Goal: Task Accomplishment & Management: Manage account settings

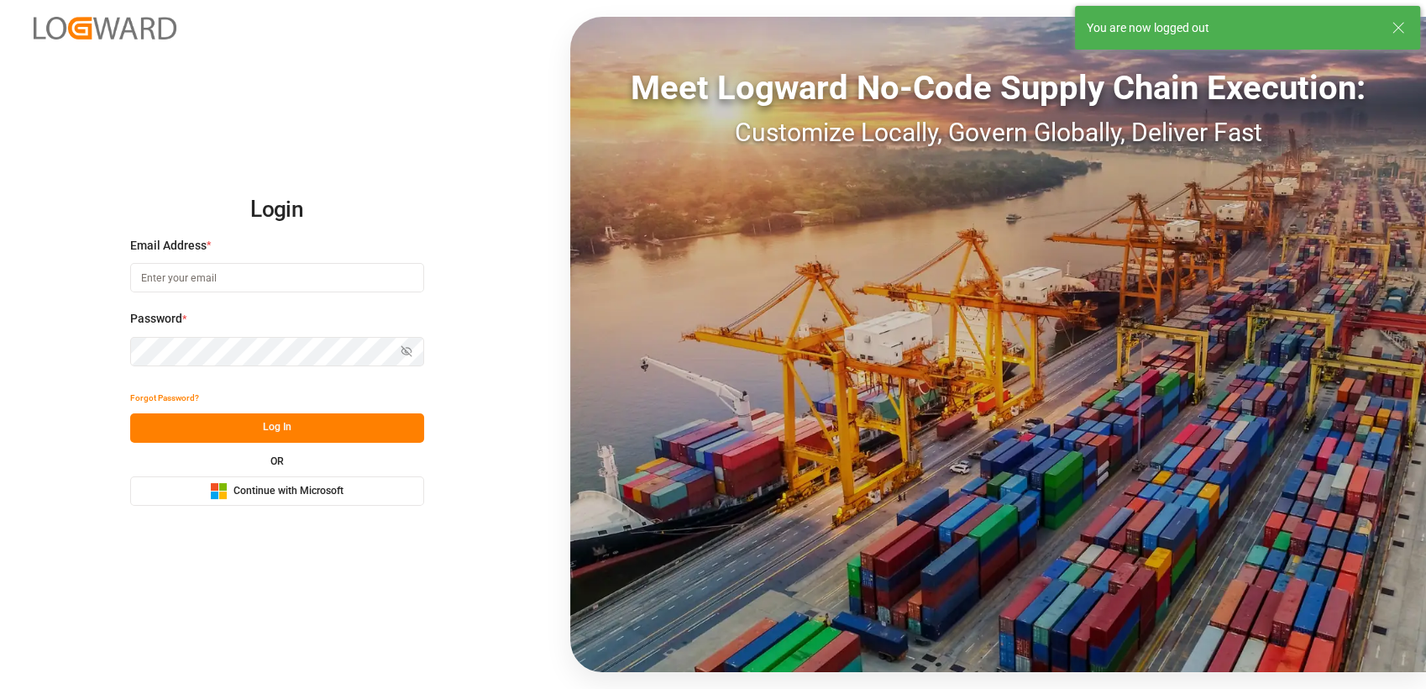
type input "[PERSON_NAME][EMAIL_ADDRESS][PERSON_NAME][PERSON_NAME][DOMAIN_NAME]"
click at [286, 489] on span "Continue with Microsoft" at bounding box center [289, 491] width 110 height 15
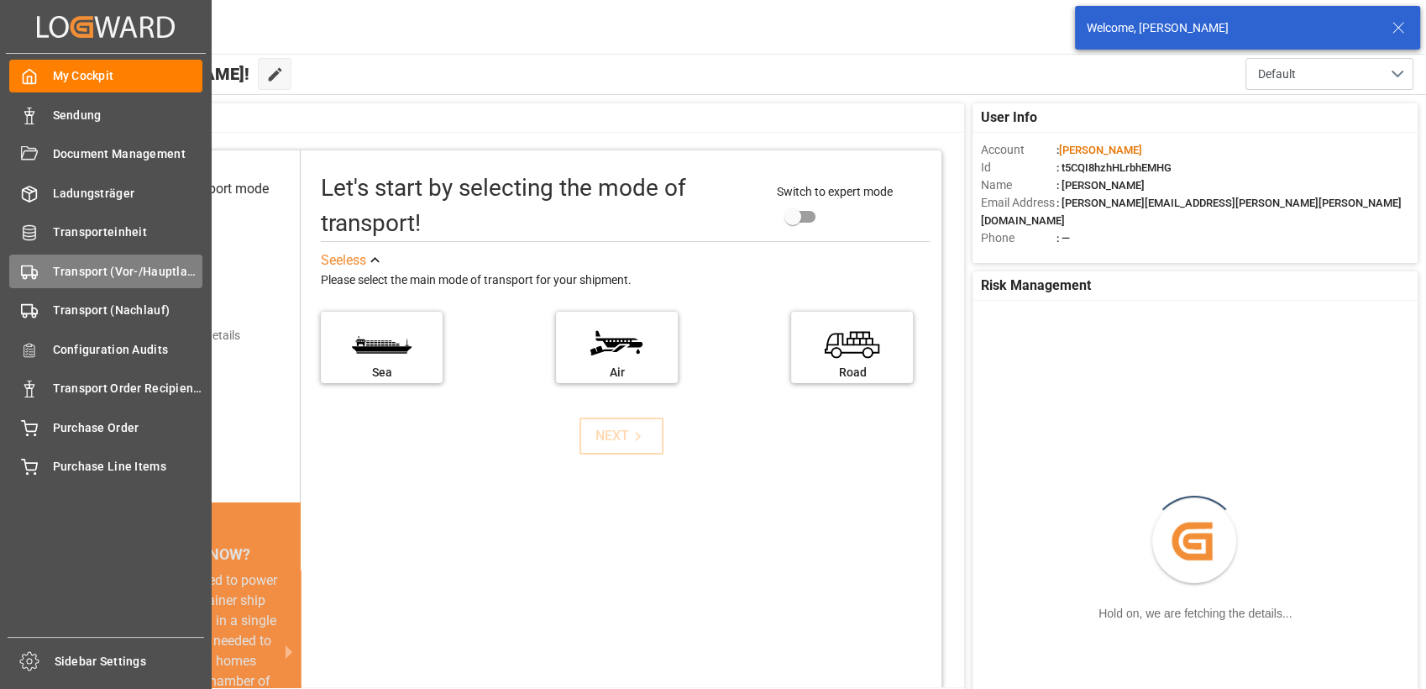
click at [71, 263] on span "Transport (Vor-/Hauptlauf)" at bounding box center [128, 272] width 150 height 18
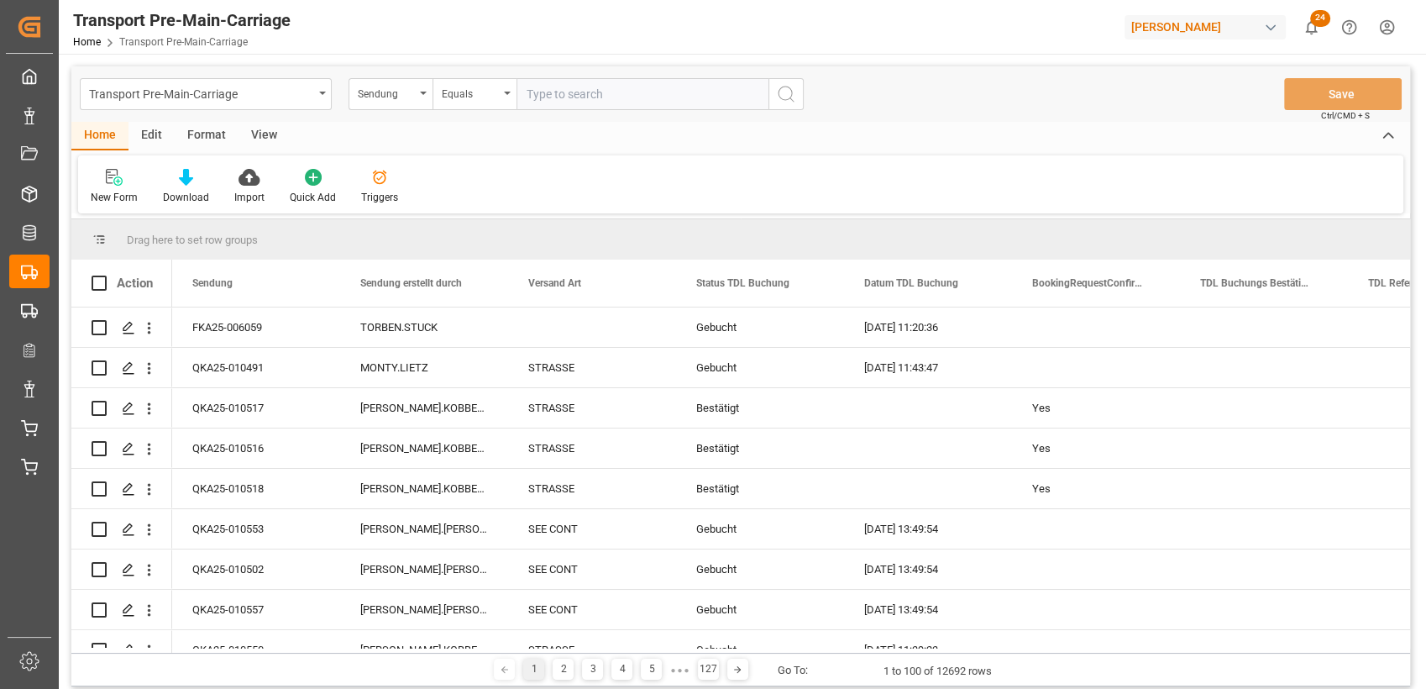
click at [202, 136] on div "Format" at bounding box center [207, 136] width 64 height 29
click at [108, 186] on div "Filter Rows" at bounding box center [115, 186] width 75 height 37
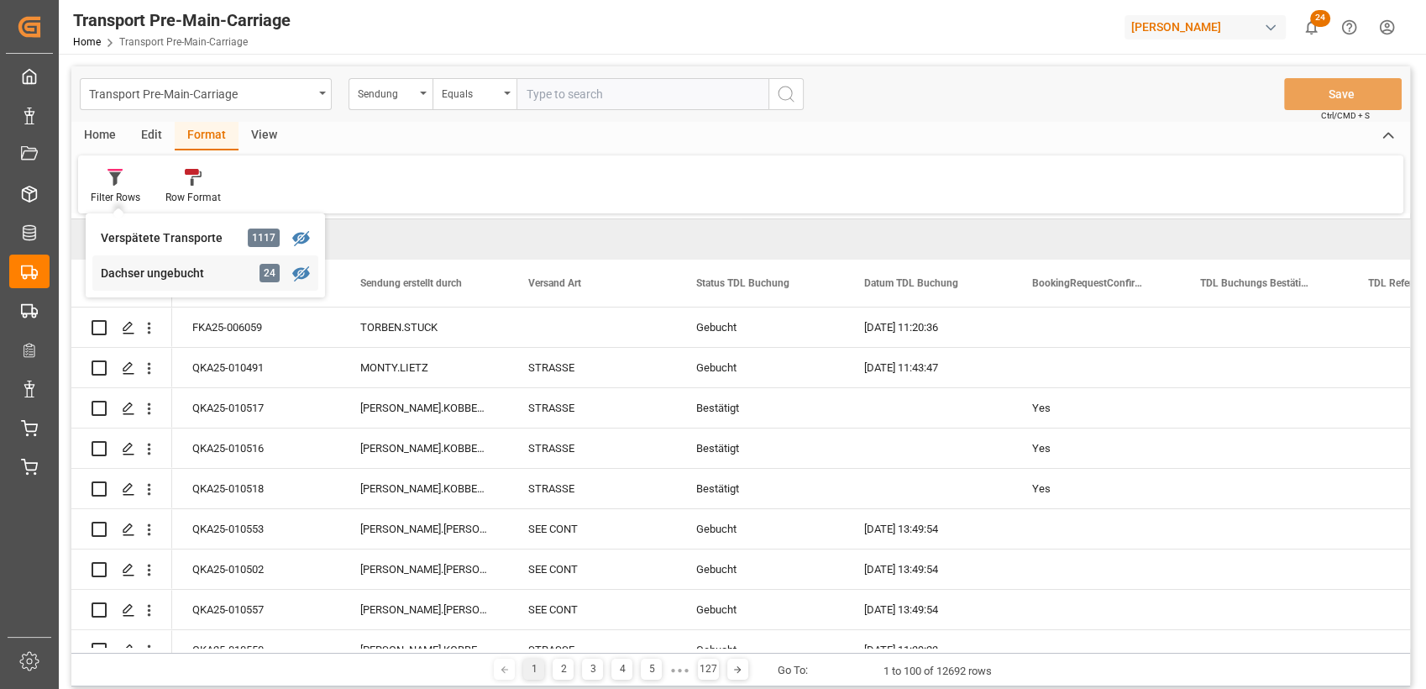
click at [137, 260] on div "Dachser ungebucht 24" at bounding box center [205, 272] width 226 height 35
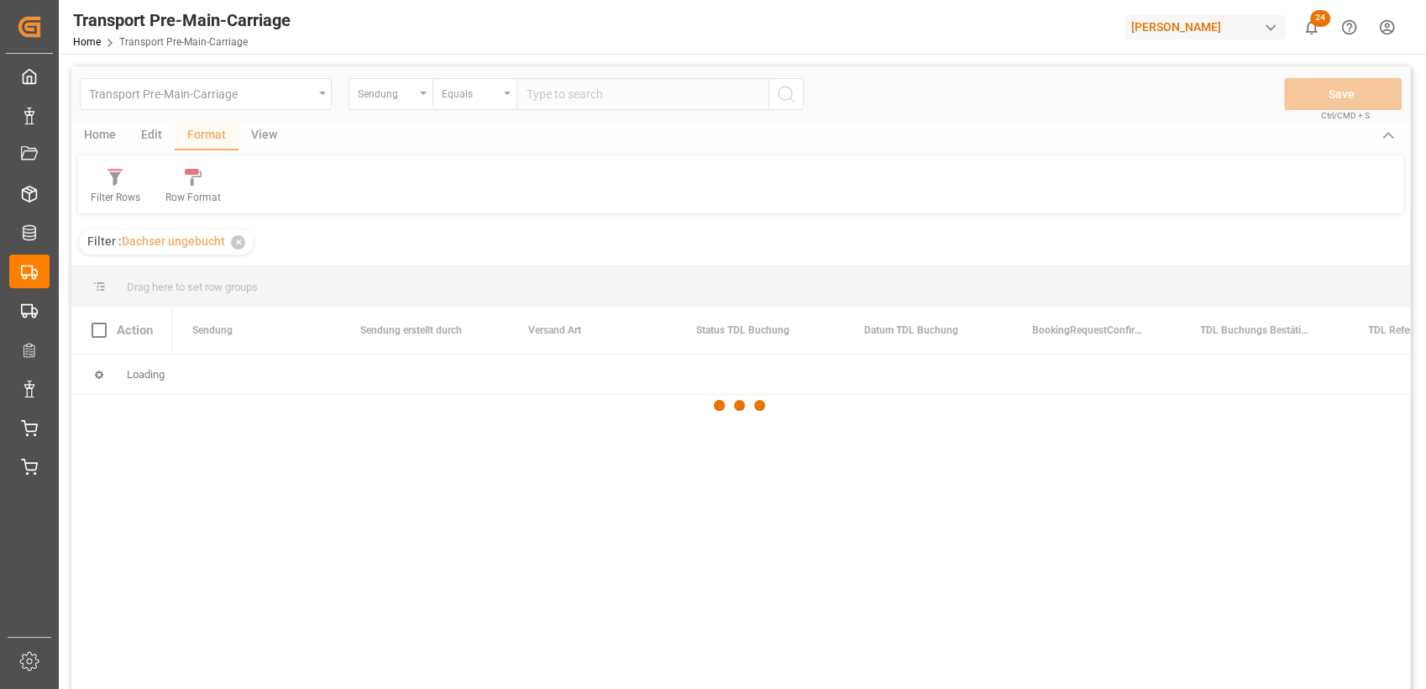
click at [263, 138] on div at bounding box center [740, 405] width 1339 height 679
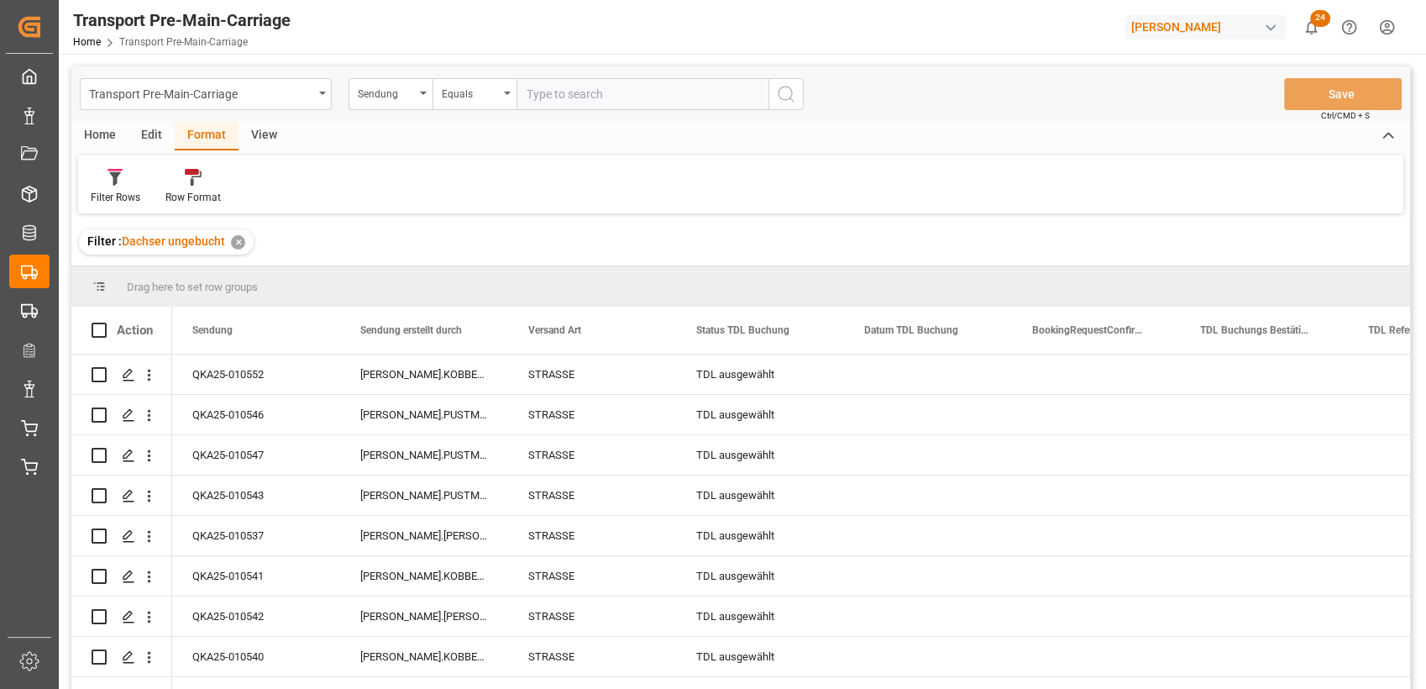
click at [263, 138] on div "View" at bounding box center [264, 136] width 51 height 29
click at [182, 180] on icon at bounding box center [190, 177] width 17 height 17
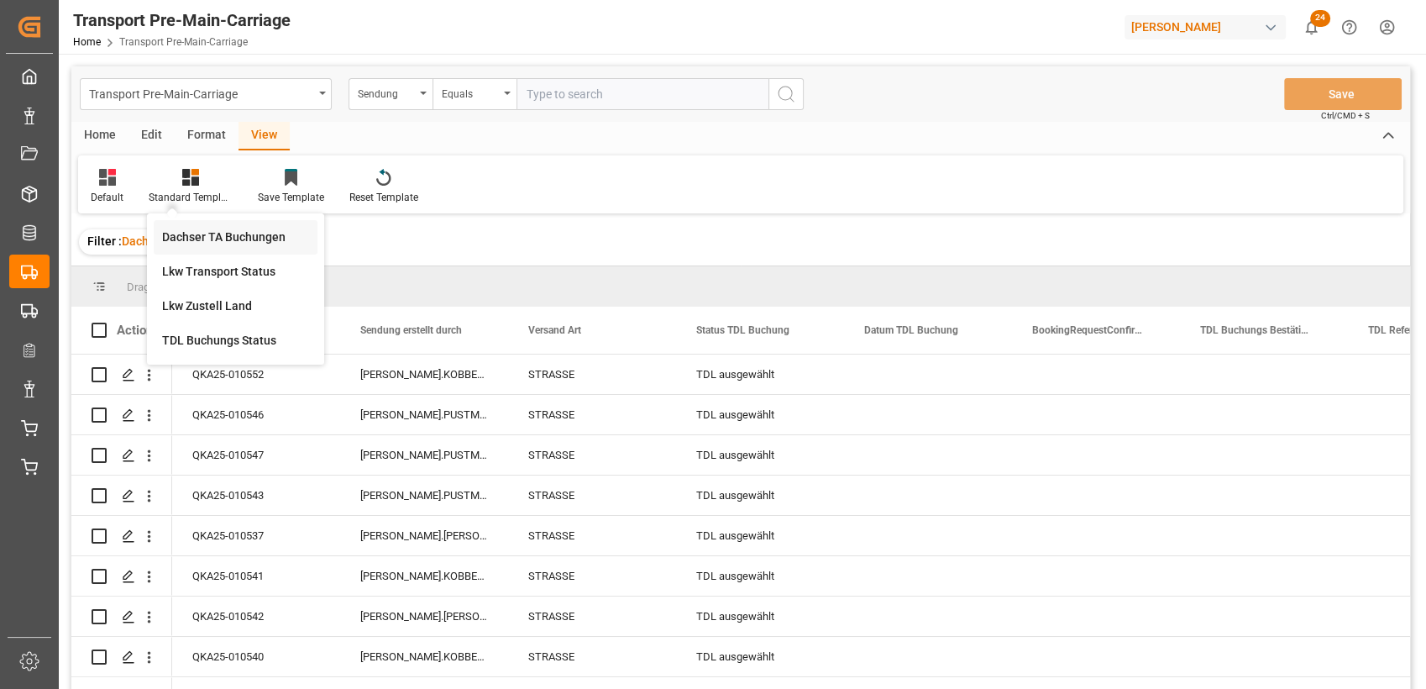
click at [209, 230] on div "Dachser TA Buchungen" at bounding box center [235, 237] width 147 height 18
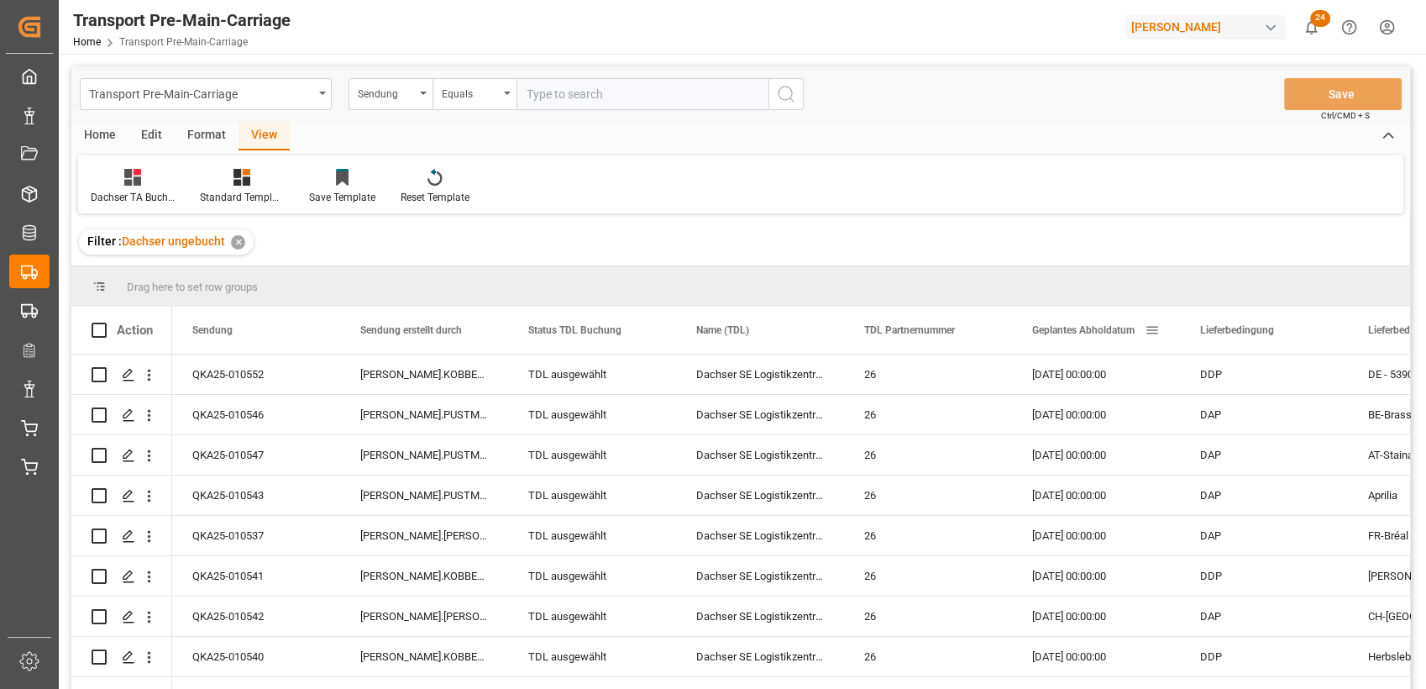
click at [1089, 334] on span "Geplantes Abholdatum" at bounding box center [1083, 330] width 102 height 12
click at [108, 135] on div "Home" at bounding box center [99, 136] width 57 height 29
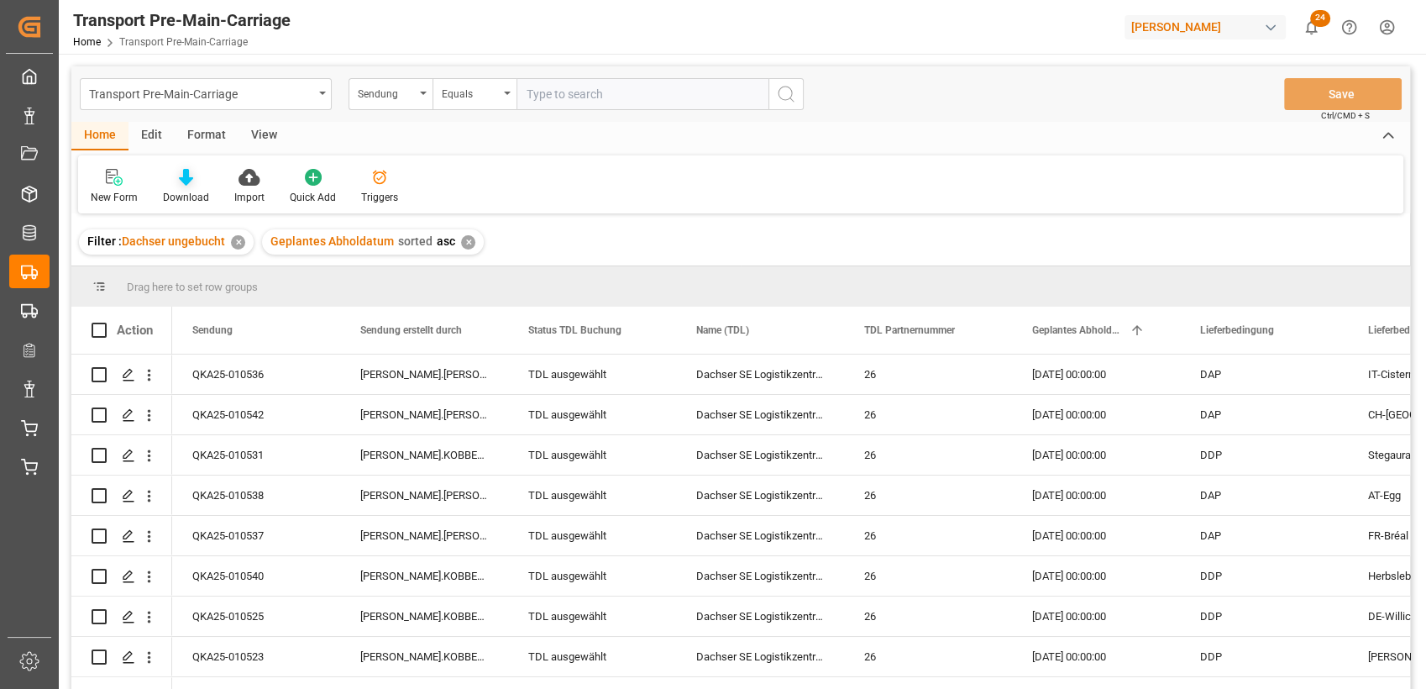
click at [186, 187] on div "Download" at bounding box center [185, 186] width 71 height 37
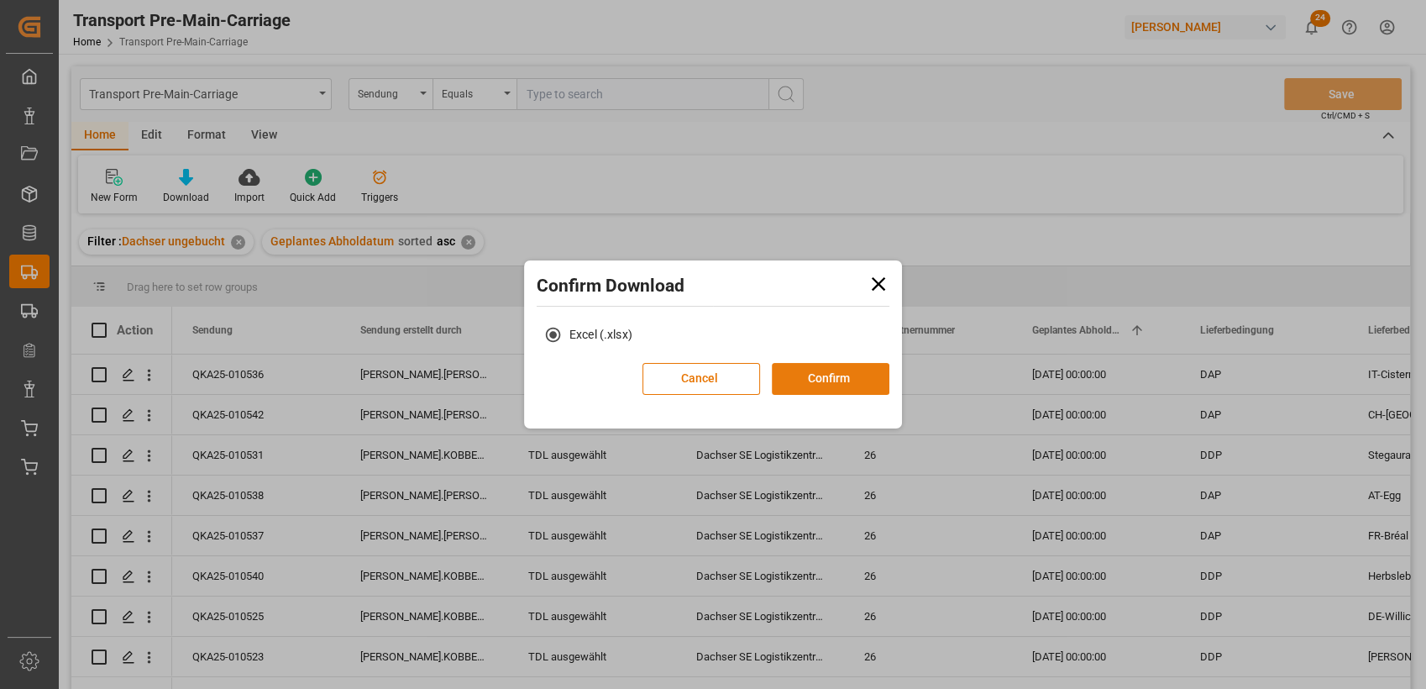
click at [842, 379] on button "Confirm" at bounding box center [831, 379] width 118 height 32
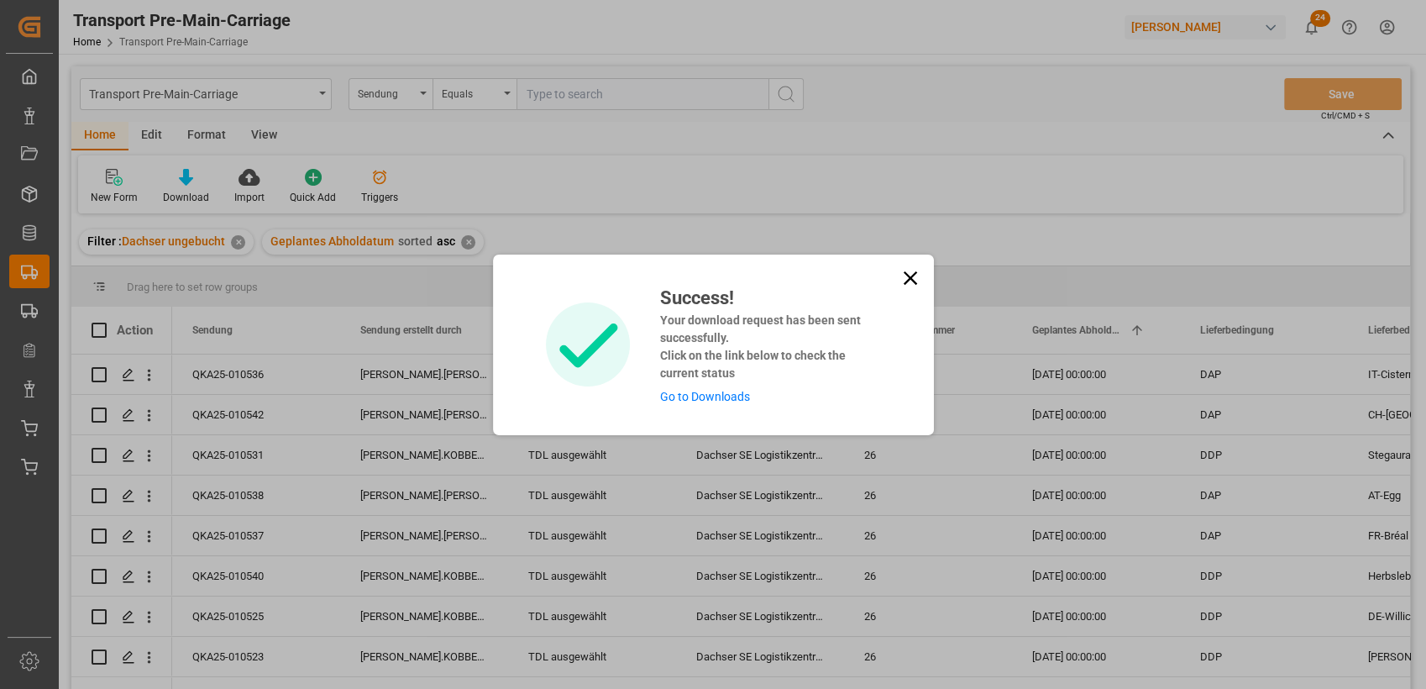
click at [908, 276] on icon at bounding box center [911, 278] width 24 height 24
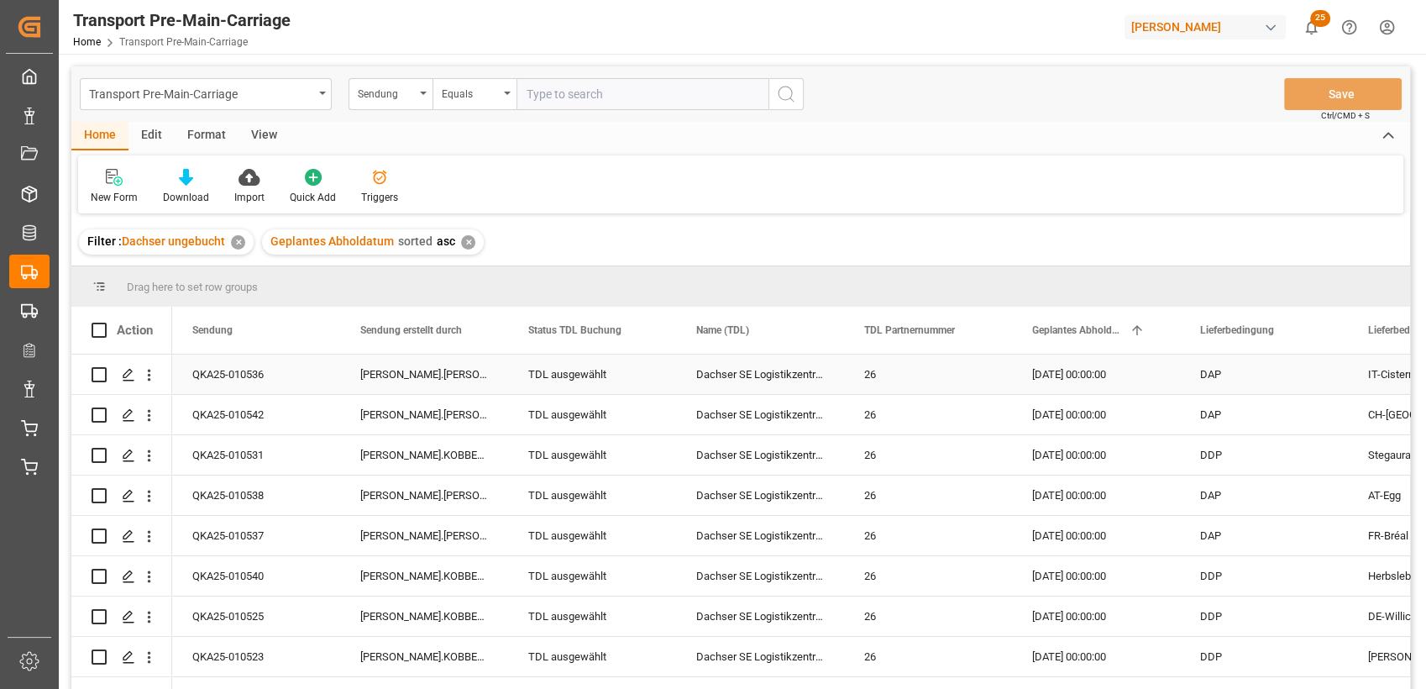
click at [564, 372] on div "TDL ausgewählt" at bounding box center [592, 374] width 128 height 39
click at [647, 386] on polyline "open menu" at bounding box center [645, 384] width 10 height 5
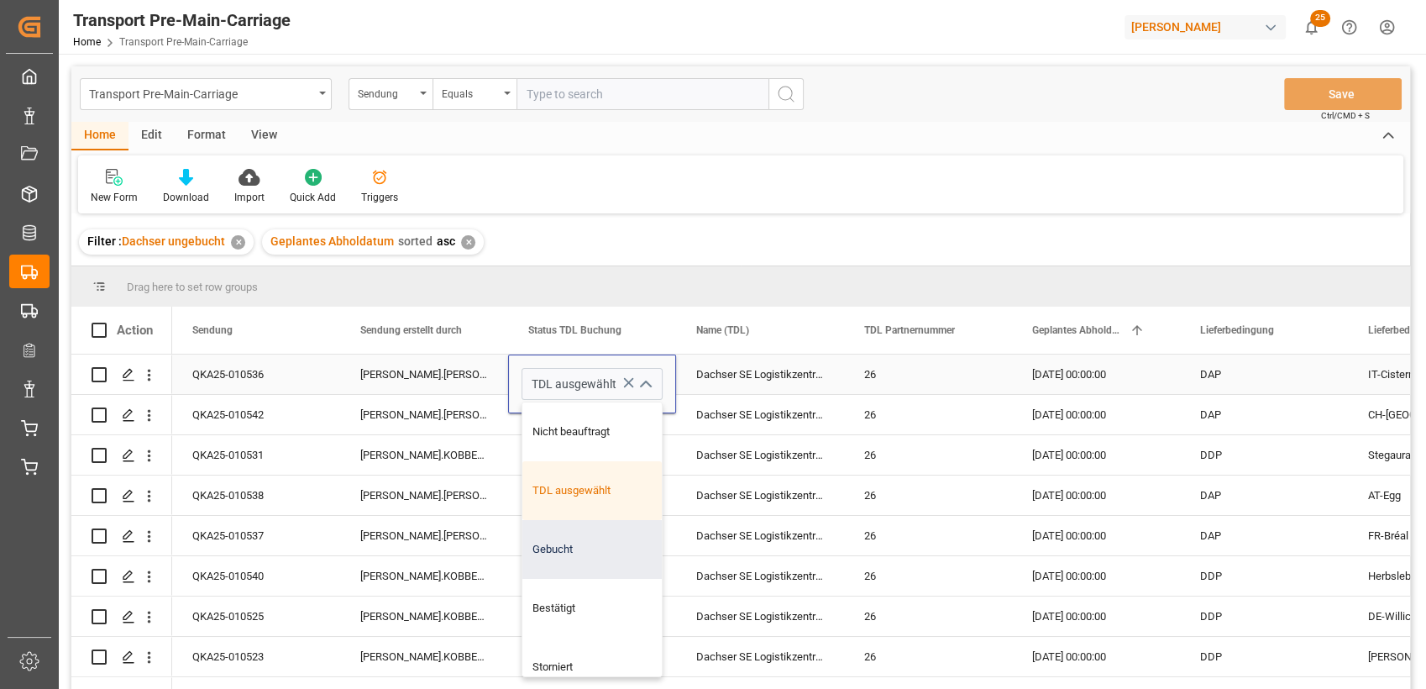
click at [564, 539] on div "Gebucht" at bounding box center [591, 549] width 139 height 59
type input "Gebucht"
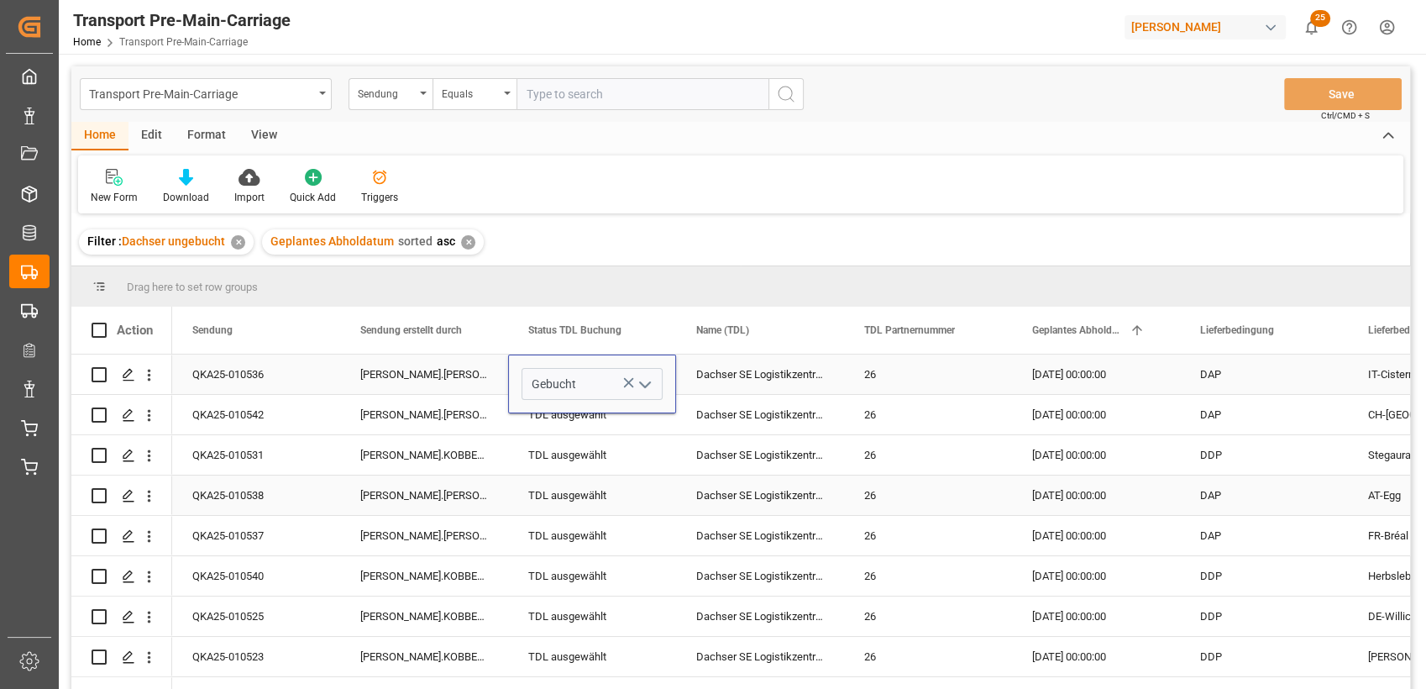
click at [566, 484] on div "TDL ausgewählt" at bounding box center [592, 495] width 128 height 39
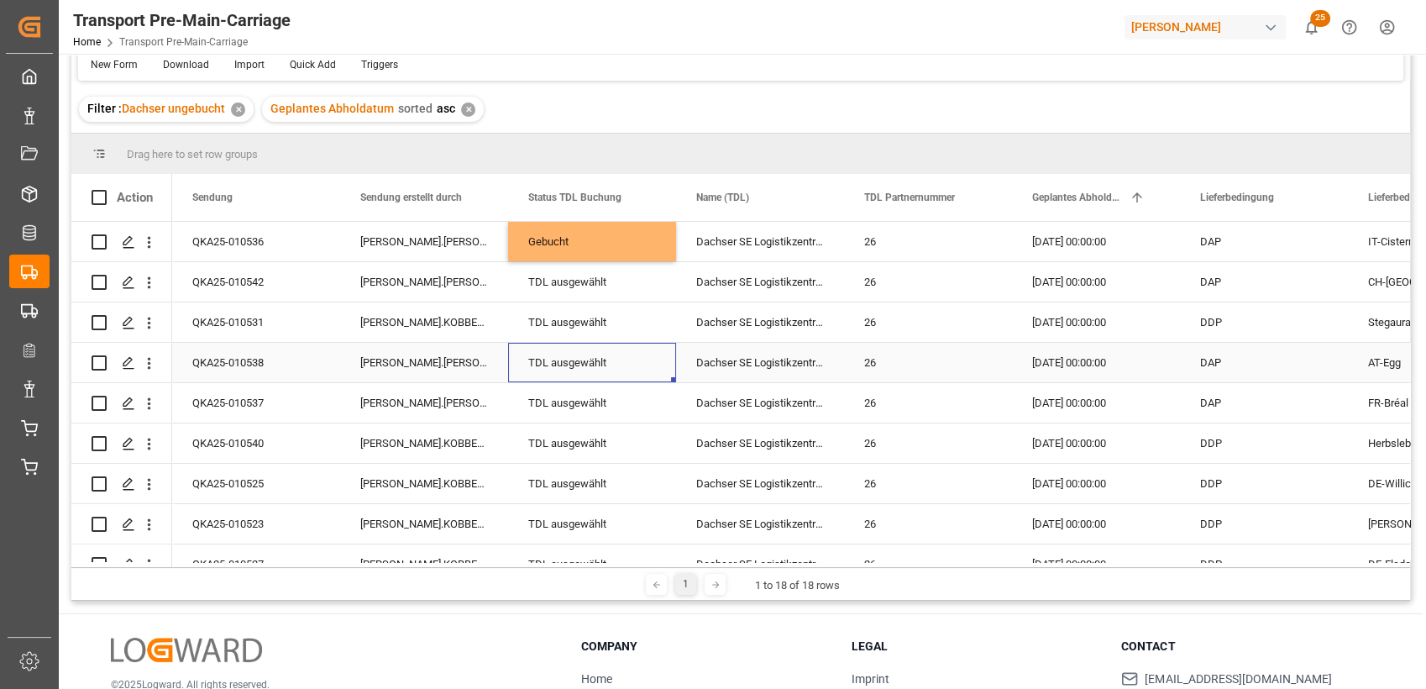
scroll to position [126, 0]
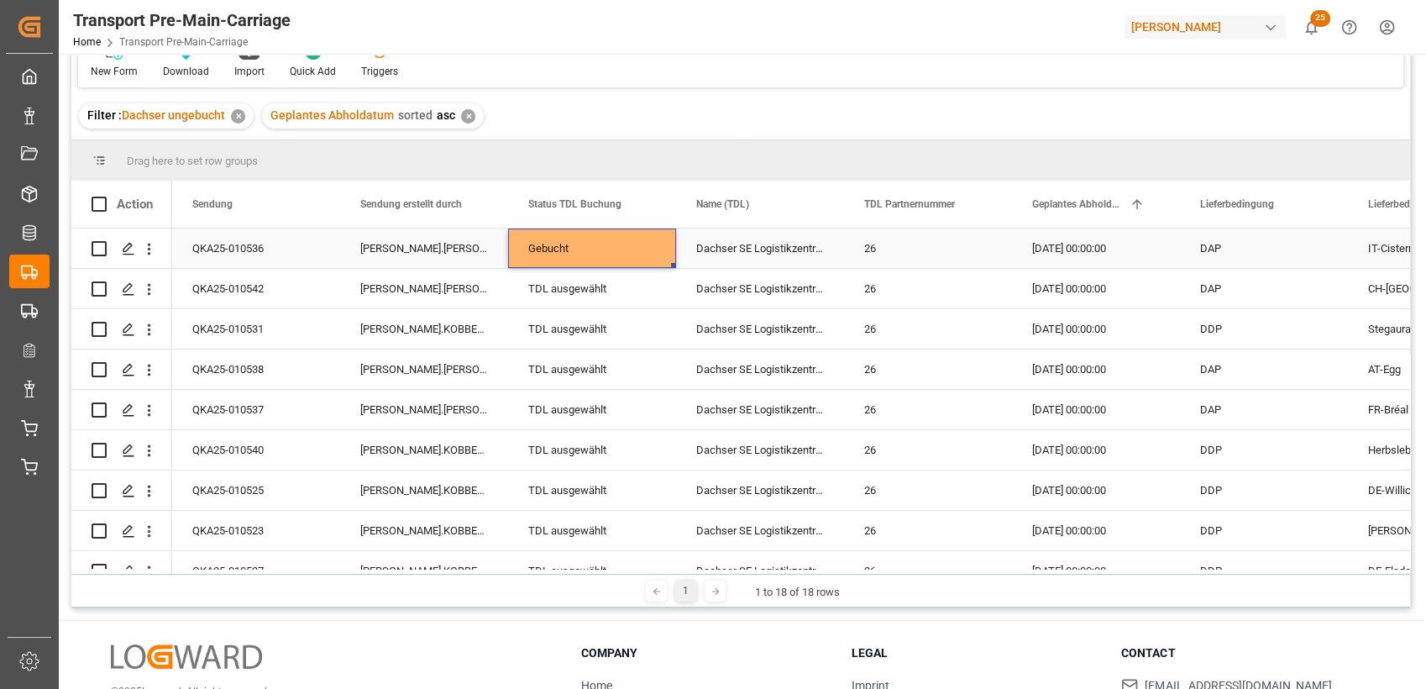
click at [601, 249] on div "Gebucht" at bounding box center [592, 248] width 128 height 39
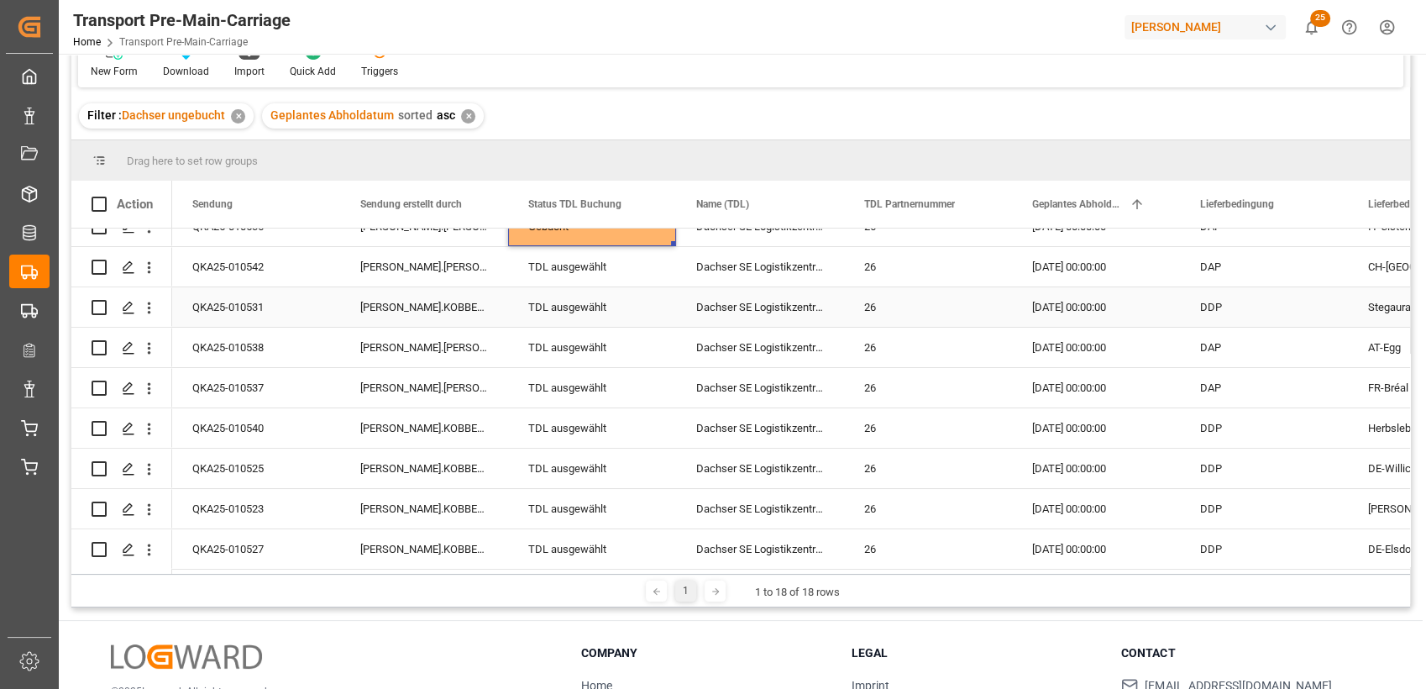
scroll to position [0, 0]
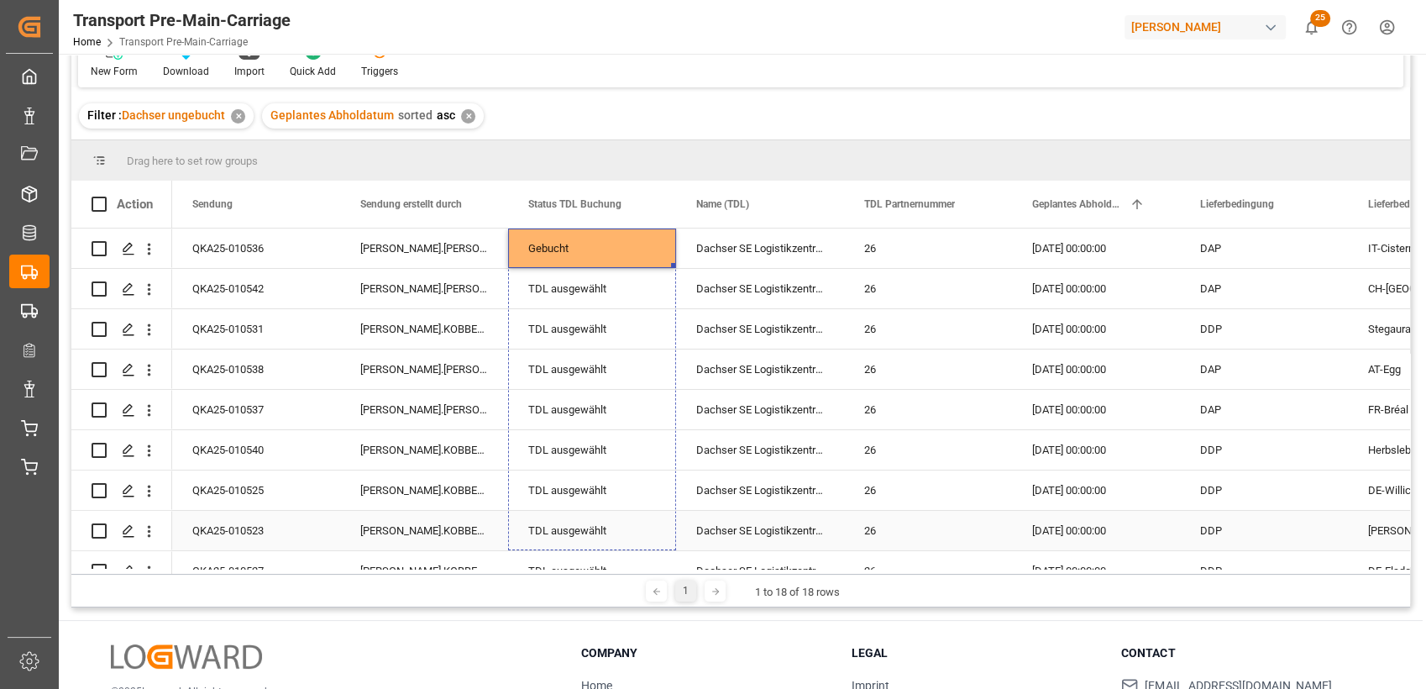
drag, startPoint x: 672, startPoint y: 264, endPoint x: 651, endPoint y: 519, distance: 256.2
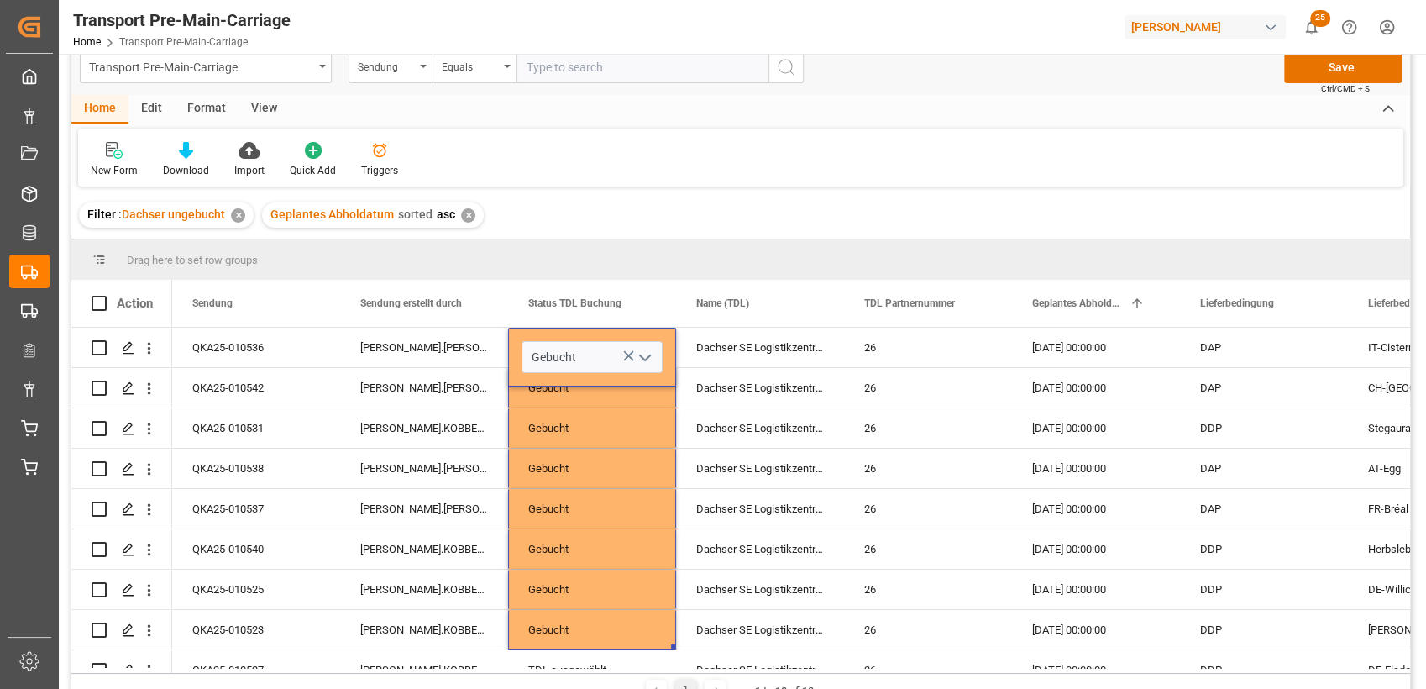
scroll to position [24, 0]
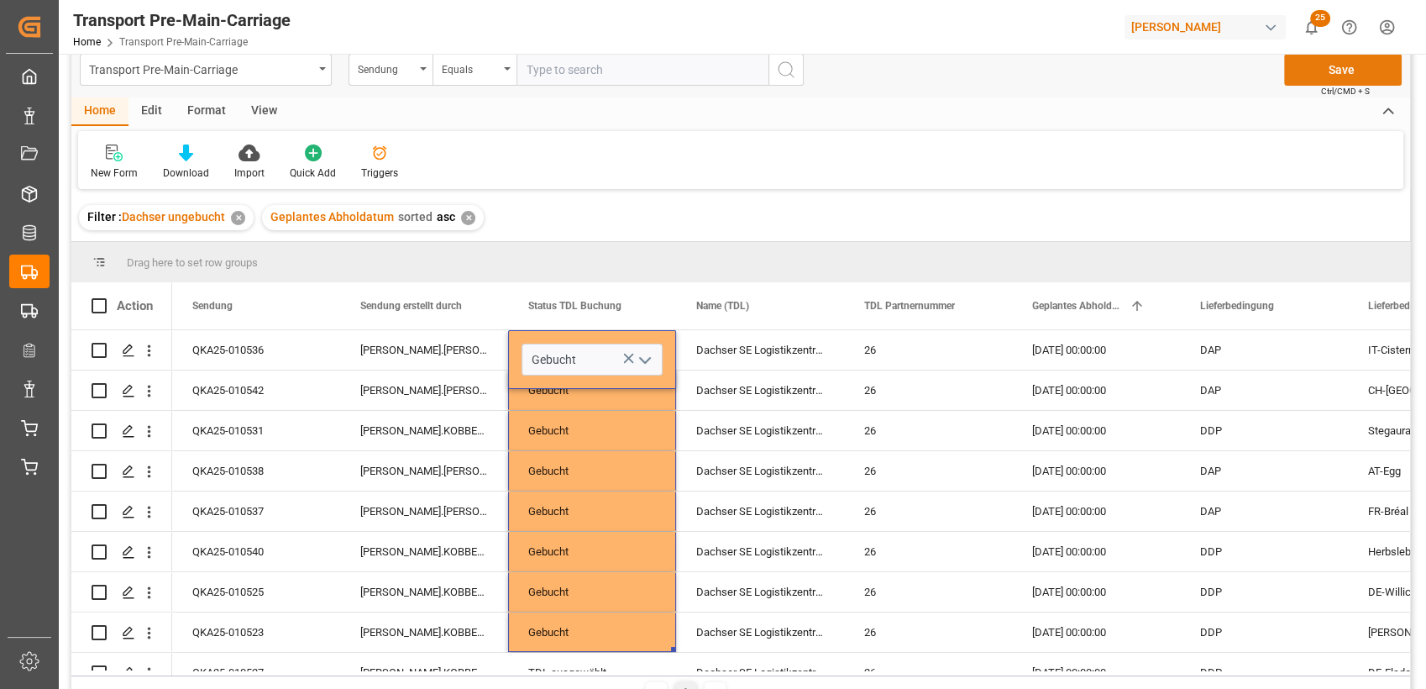
click at [1357, 60] on button "Save" at bounding box center [1343, 70] width 118 height 32
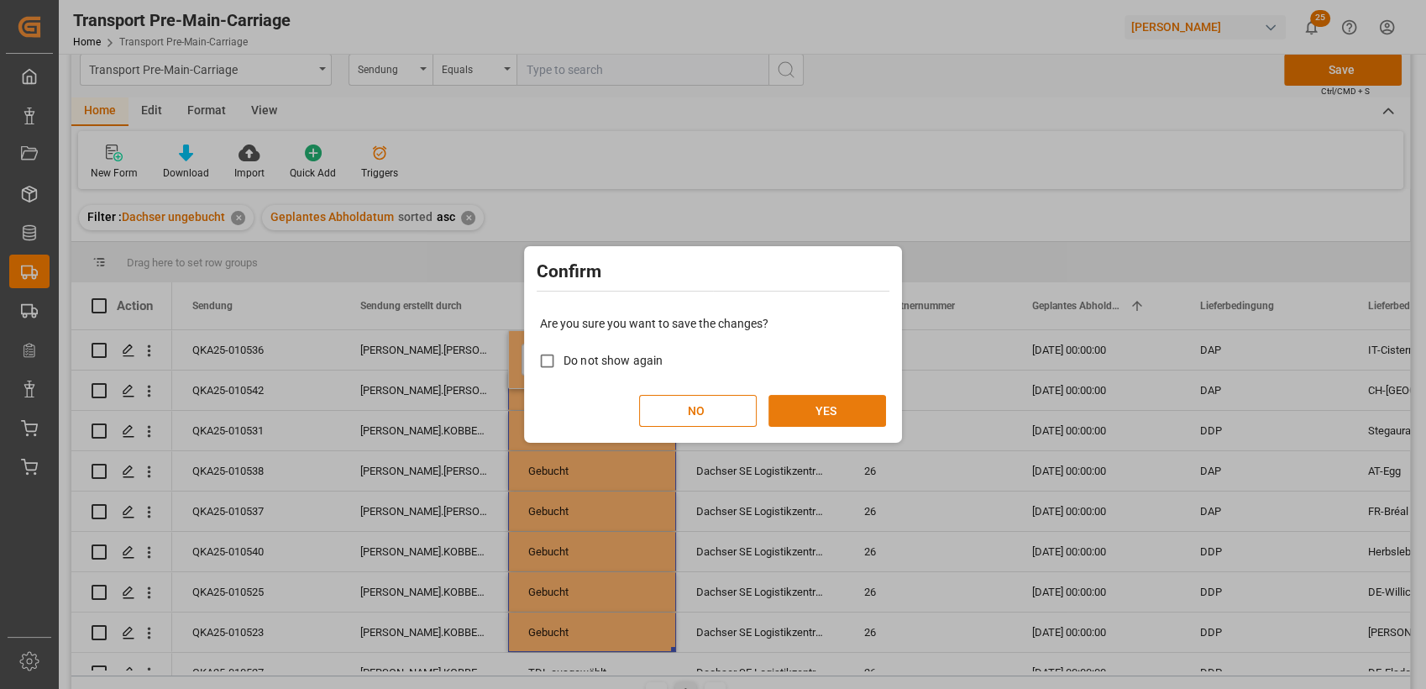
click at [830, 407] on button "YES" at bounding box center [828, 411] width 118 height 32
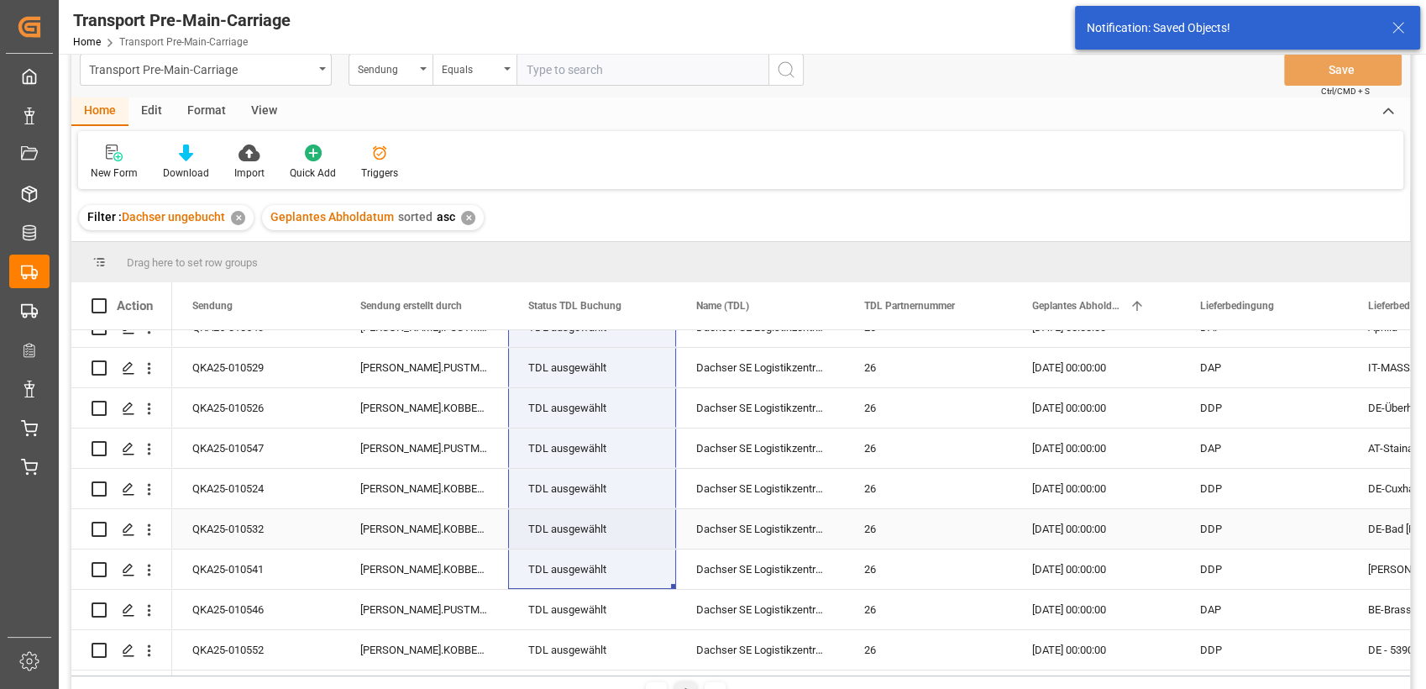
scroll to position [0, 0]
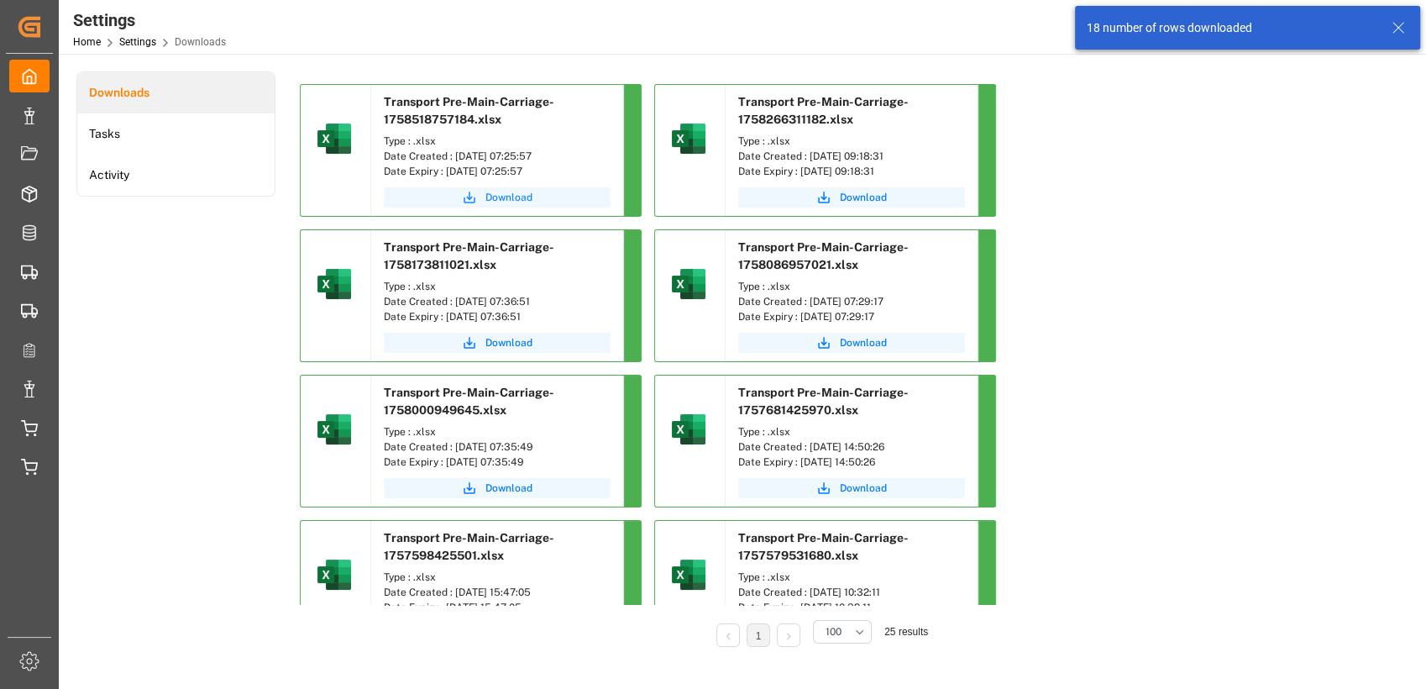
click at [497, 198] on span "Download" at bounding box center [509, 197] width 47 height 15
